Goal: Task Accomplishment & Management: Use online tool/utility

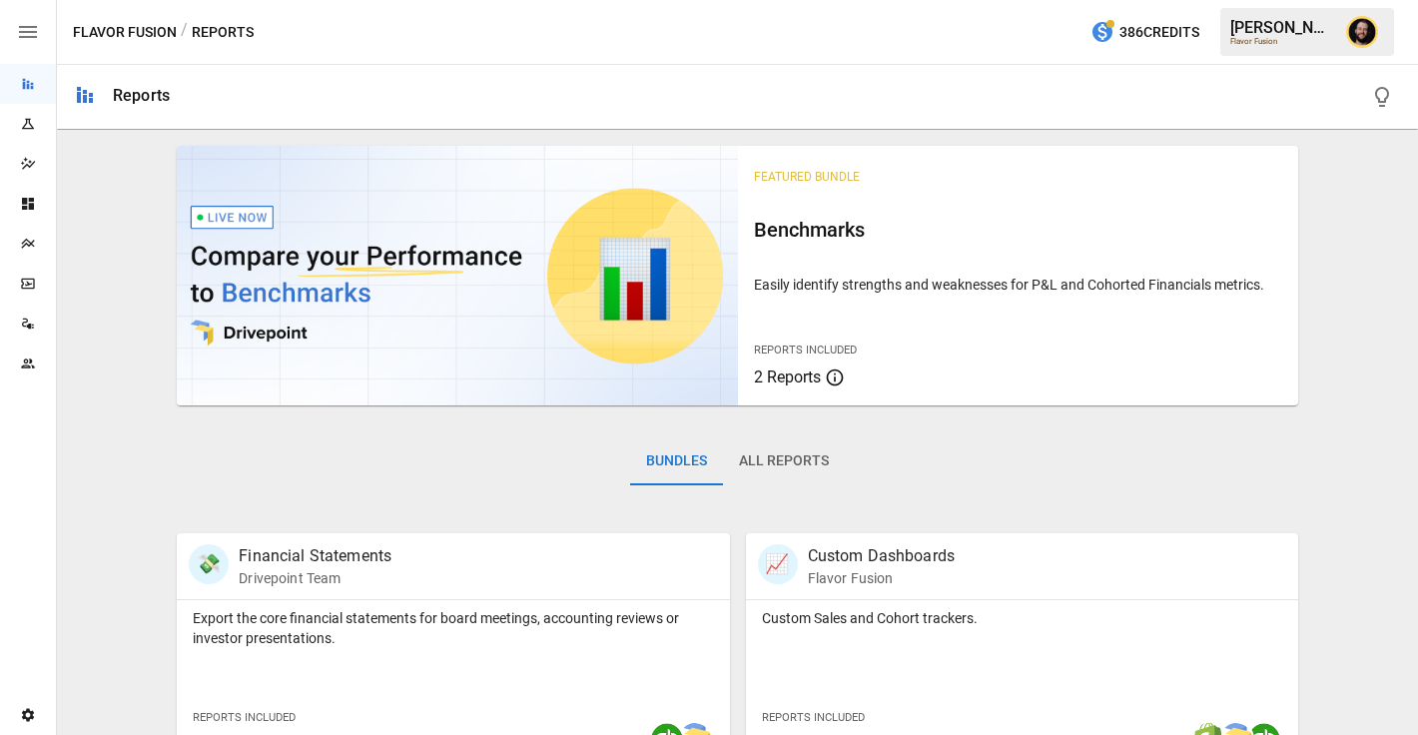
click at [32, 233] on div "Plans" at bounding box center [28, 244] width 56 height 40
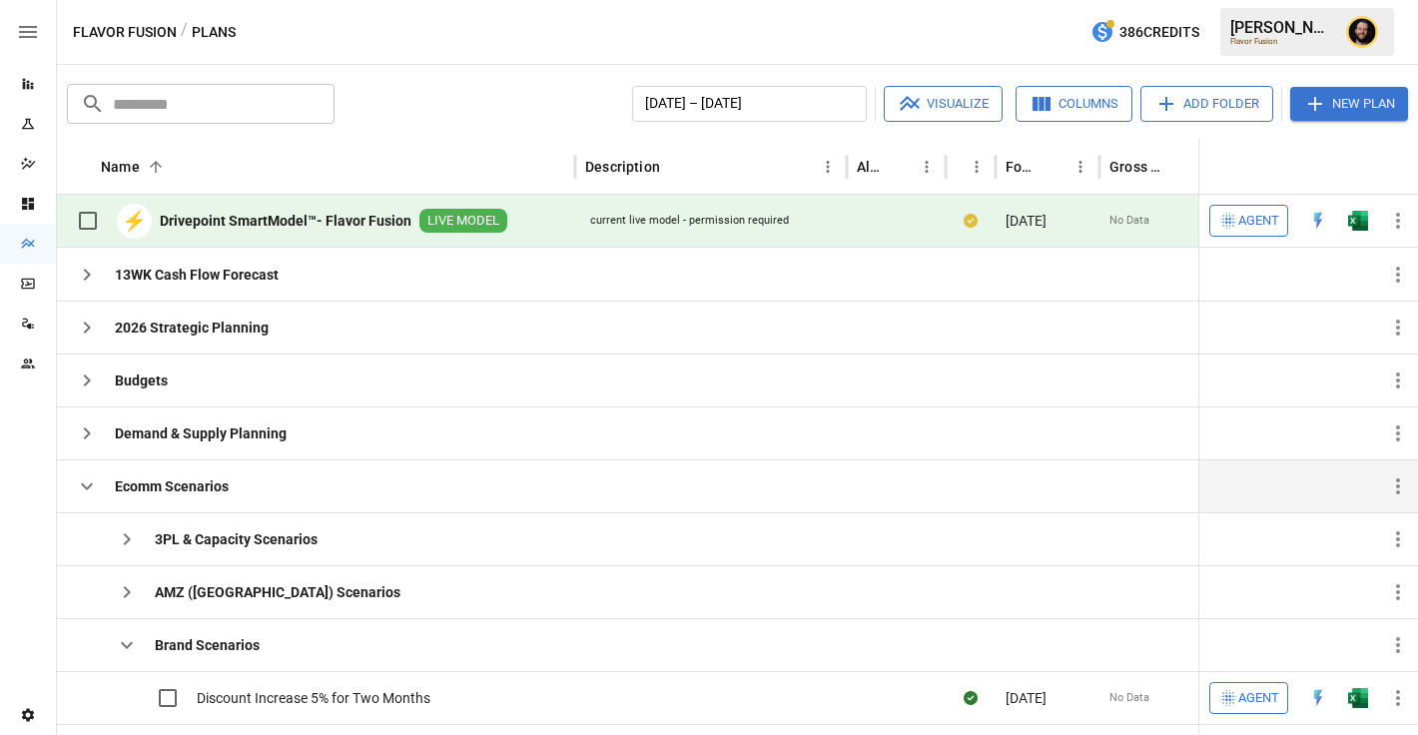
click at [91, 485] on icon "button" at bounding box center [87, 486] width 24 height 24
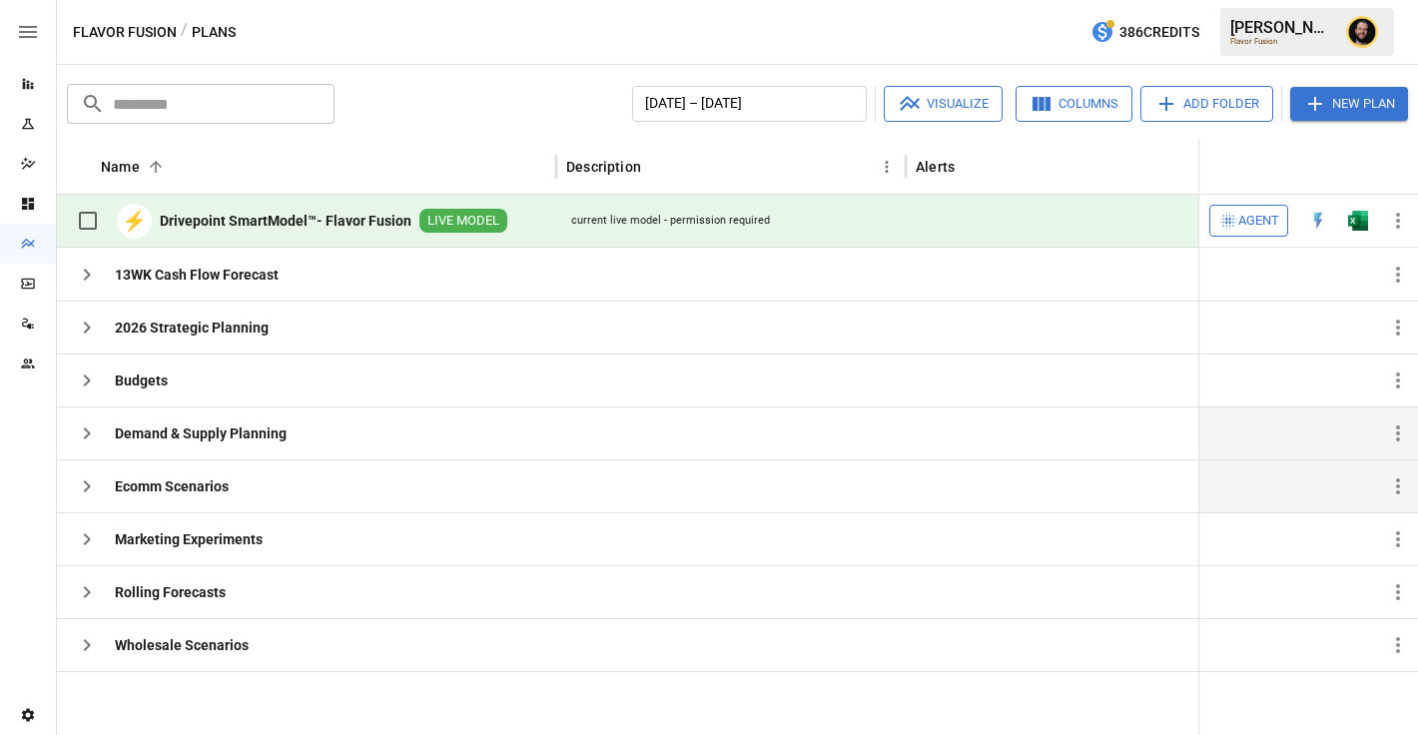
click at [105, 427] on button "button" at bounding box center [87, 433] width 40 height 40
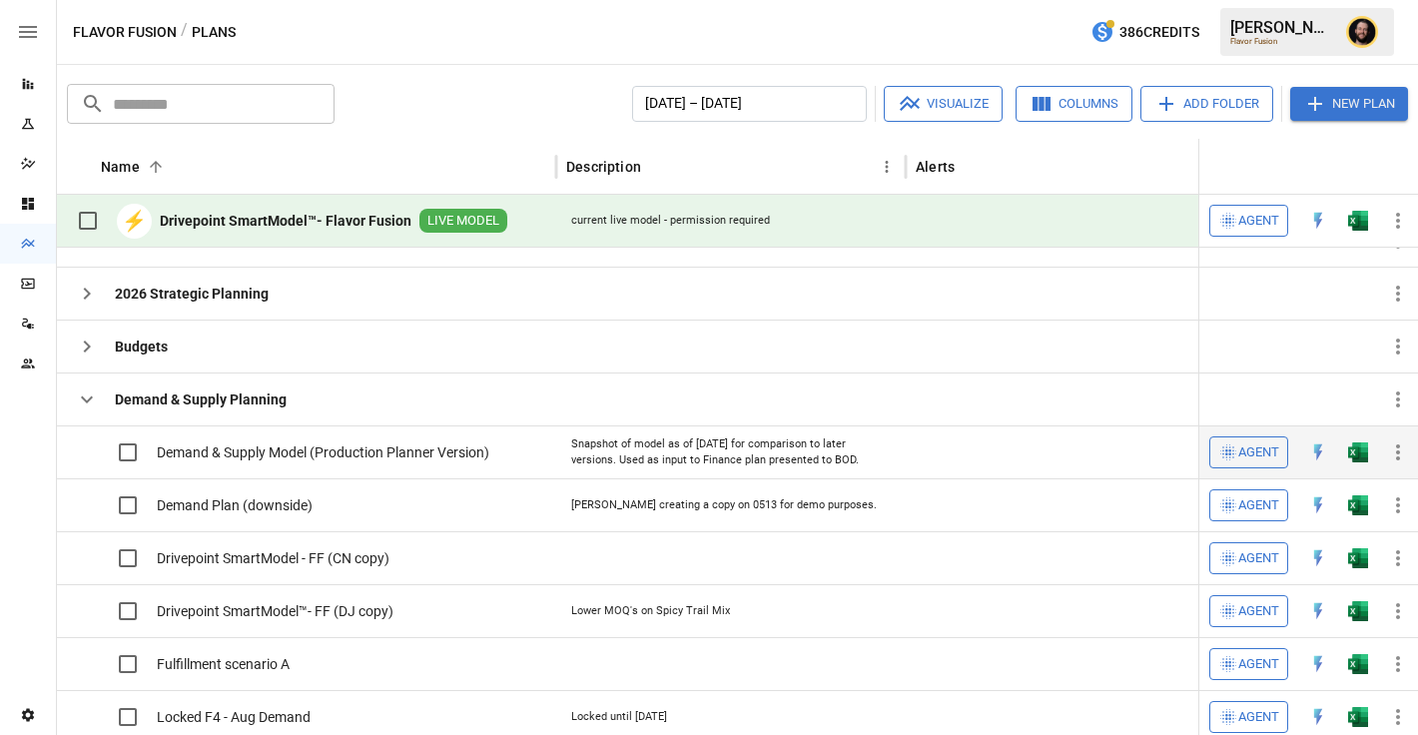
scroll to position [33, 0]
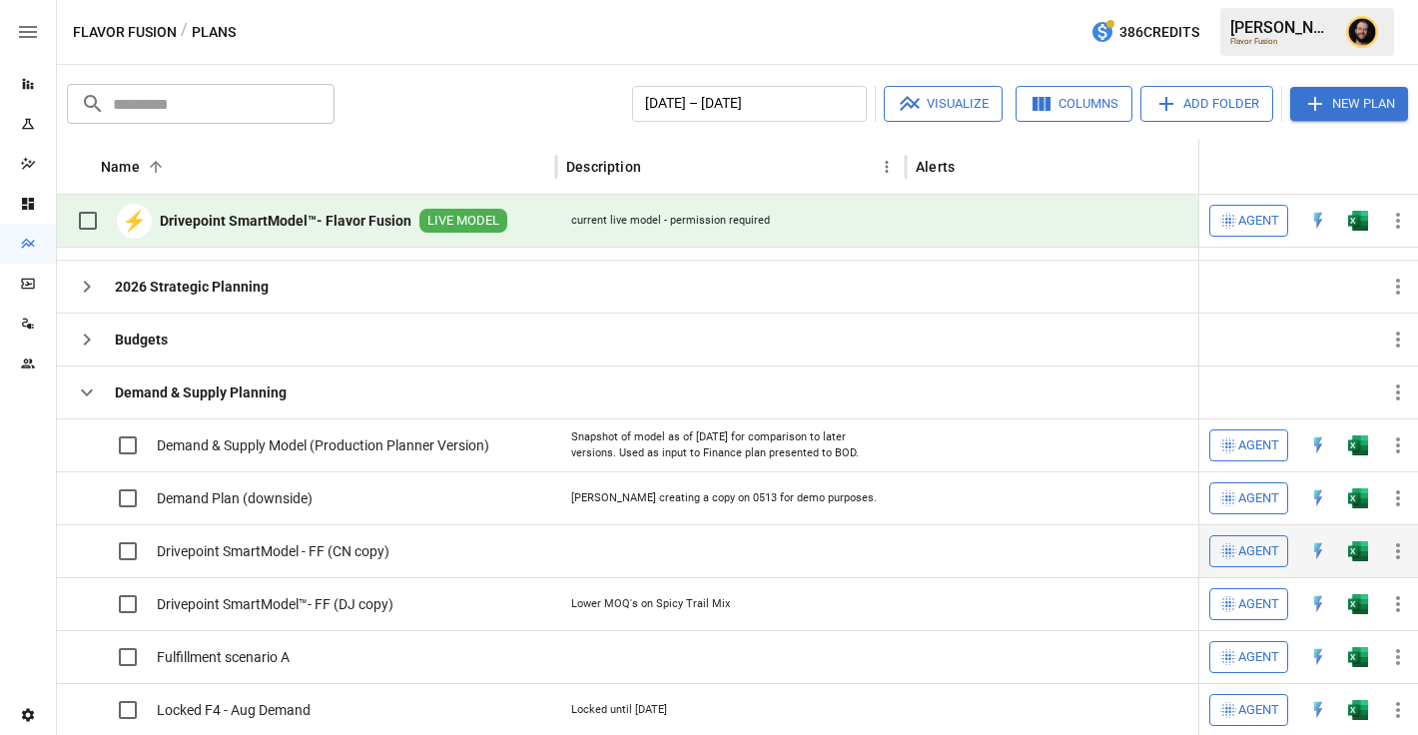
click at [1359, 551] on img "Open in Excel" at bounding box center [1358, 551] width 20 height 20
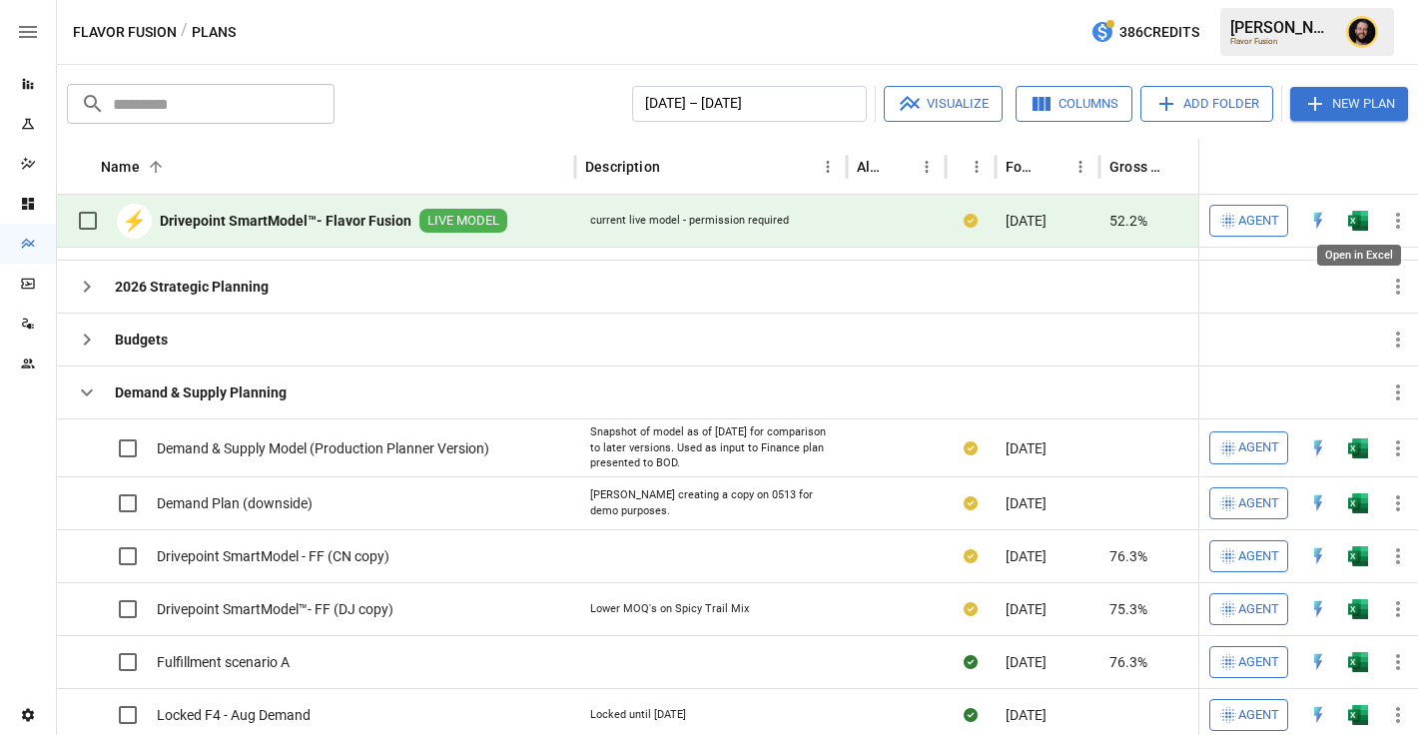
click at [1352, 223] on img "Open in Excel" at bounding box center [1358, 221] width 20 height 20
